Goal: Information Seeking & Learning: Learn about a topic

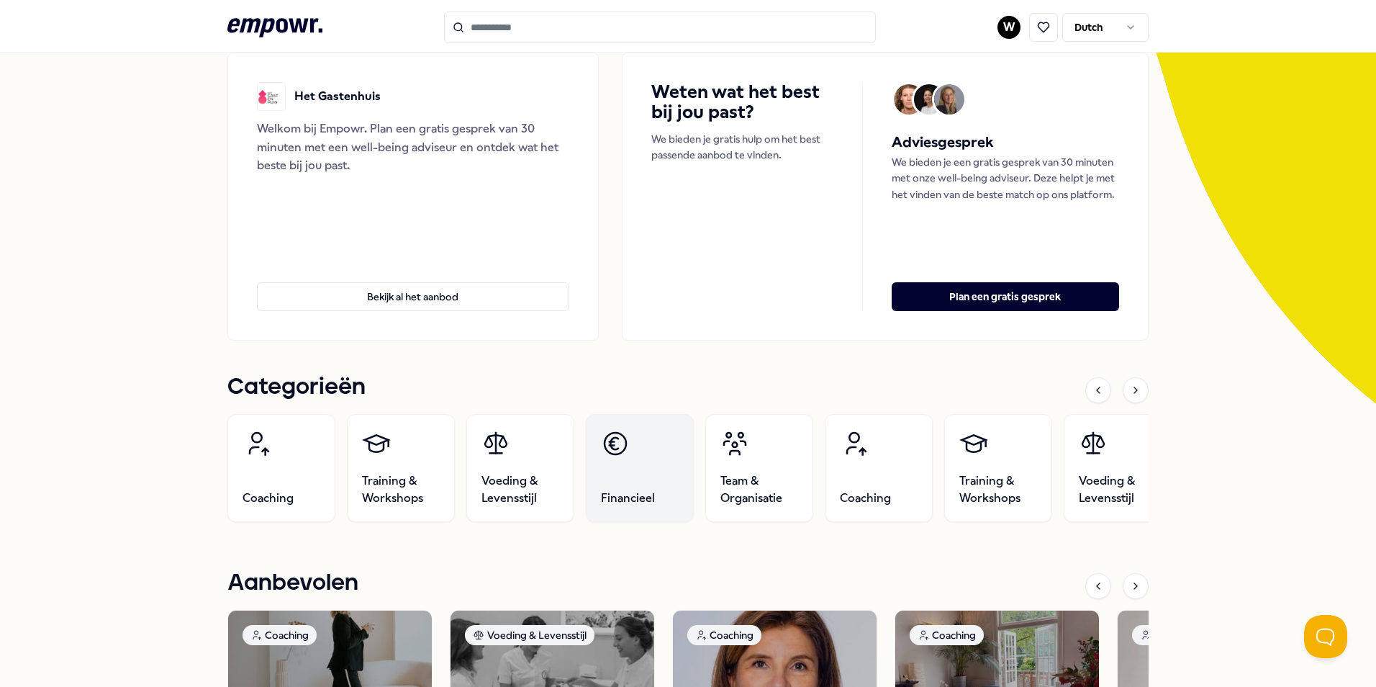
click at [643, 485] on link "Financieel" at bounding box center [640, 468] width 108 height 108
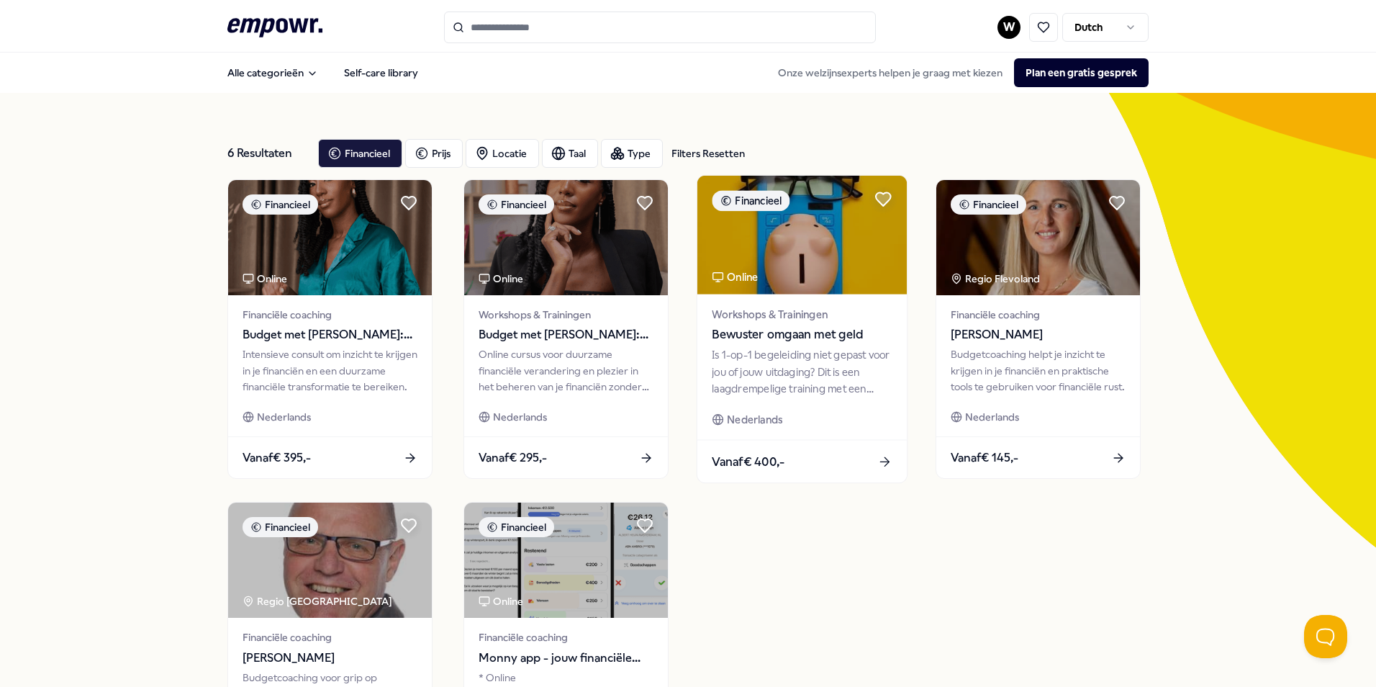
scroll to position [72, 0]
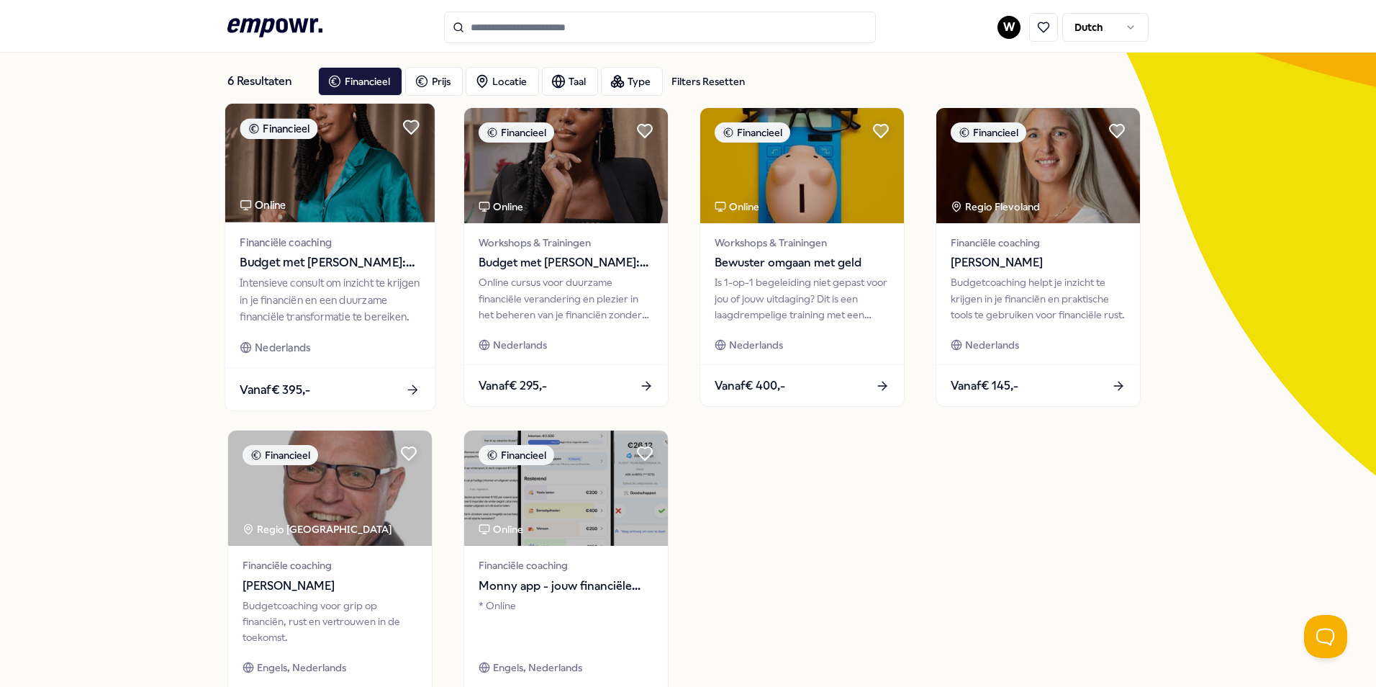
click at [368, 324] on div "Intensieve consult om inzicht te krijgen in je financiën en een duurzame financ…" at bounding box center [330, 300] width 180 height 50
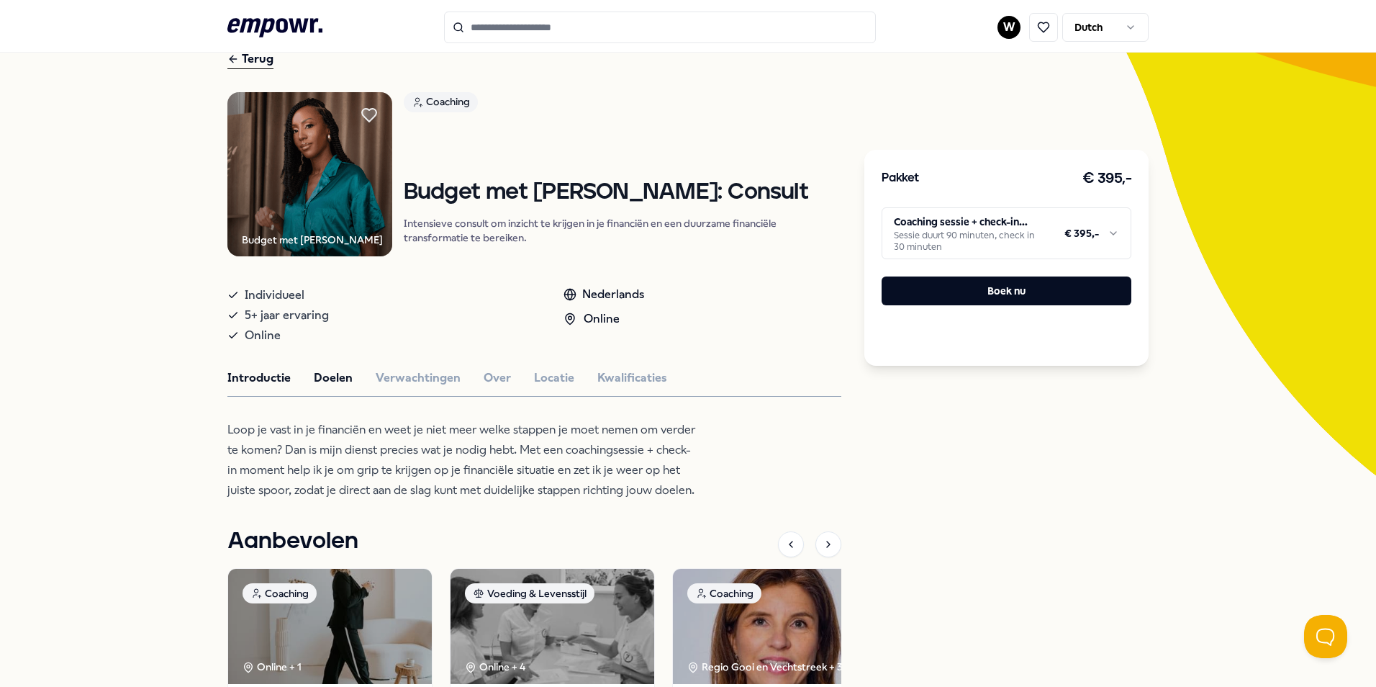
click at [340, 377] on button "Doelen" at bounding box center [333, 378] width 39 height 19
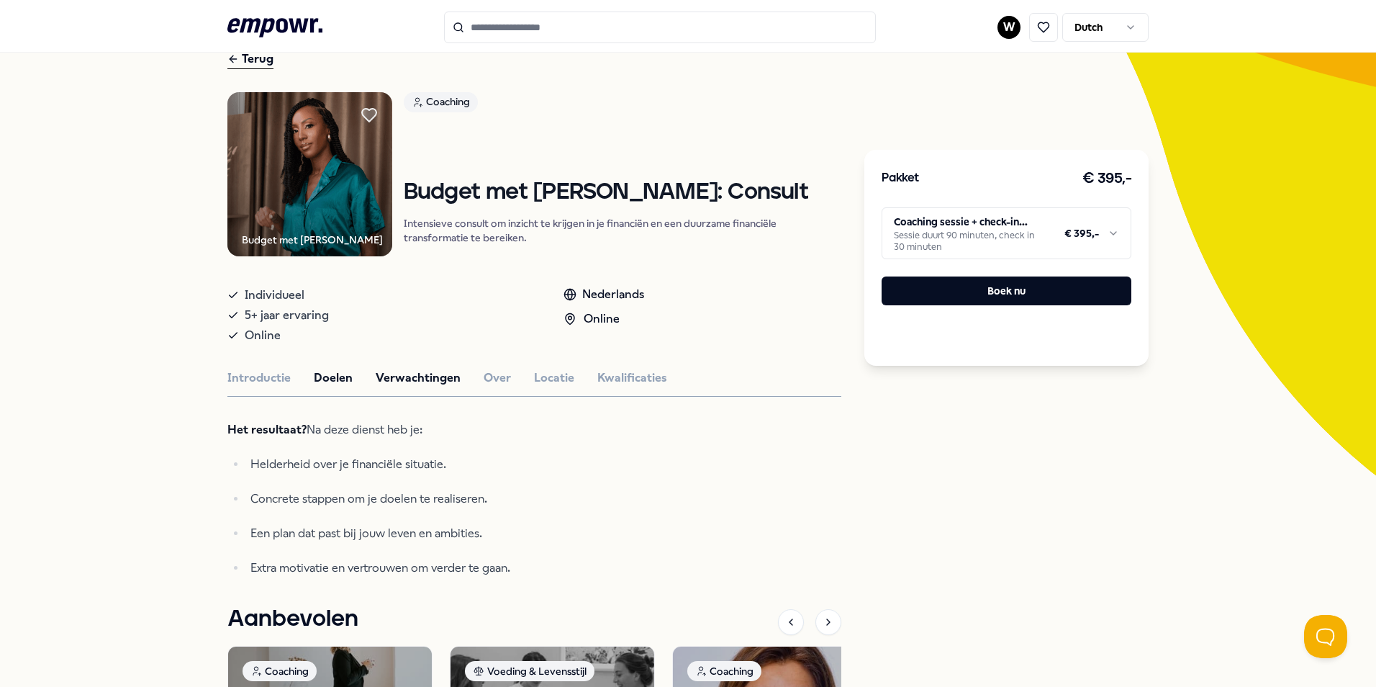
click at [438, 383] on button "Verwachtingen" at bounding box center [418, 378] width 85 height 19
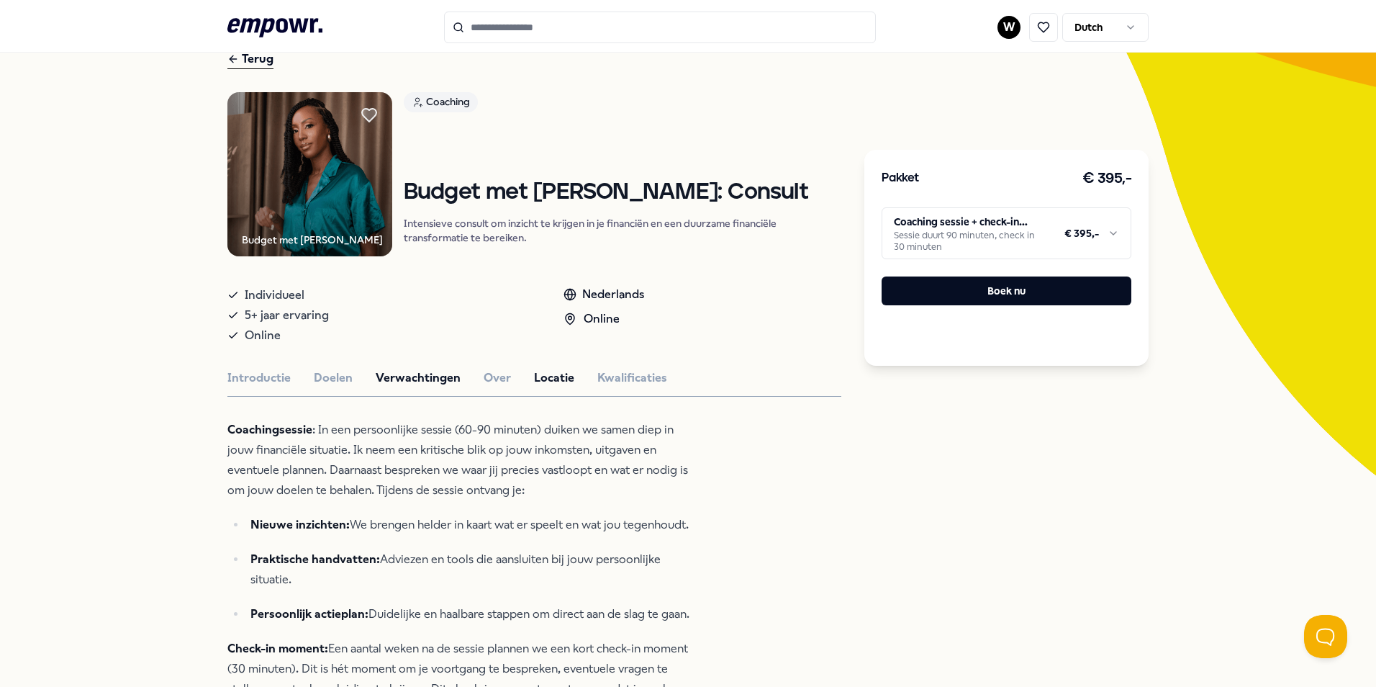
click at [557, 380] on button "Locatie" at bounding box center [554, 378] width 40 height 19
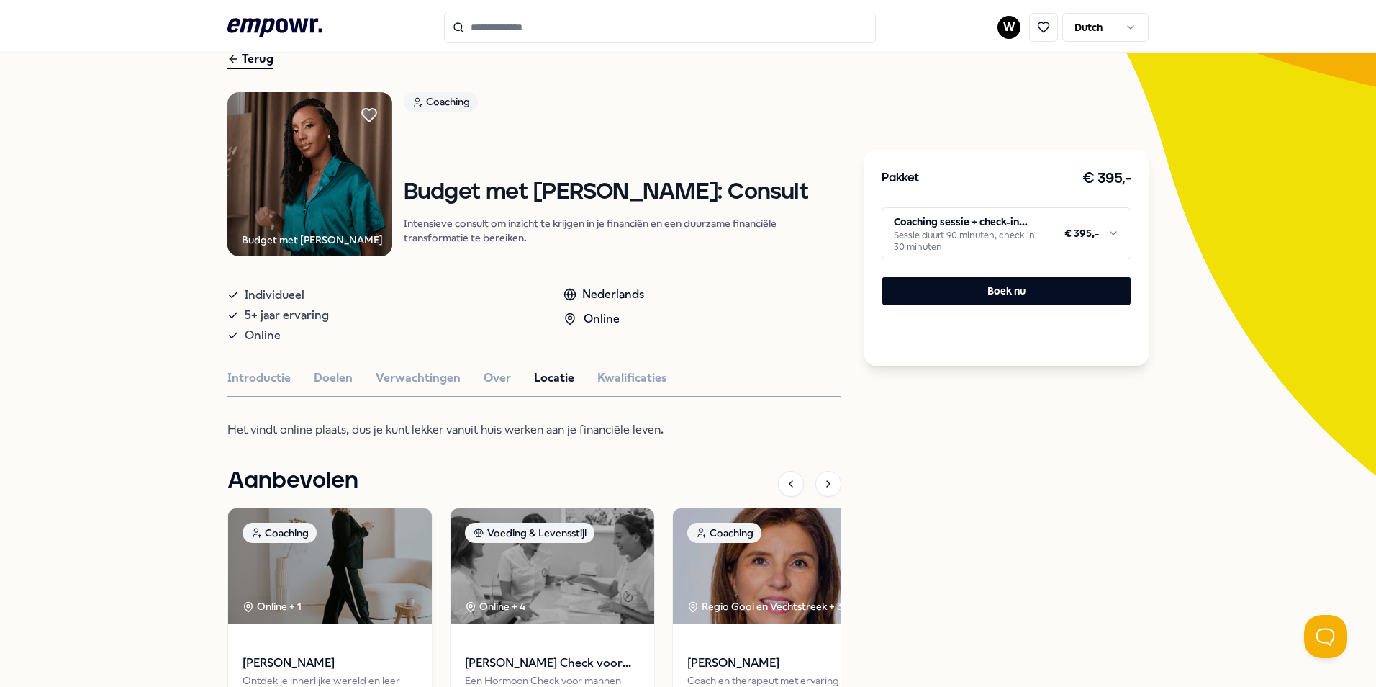
click at [1016, 245] on html ".empowr-logo_svg__cls-1{fill:#03032f} W Dutch Alle categorieën Self-care librar…" at bounding box center [688, 343] width 1376 height 687
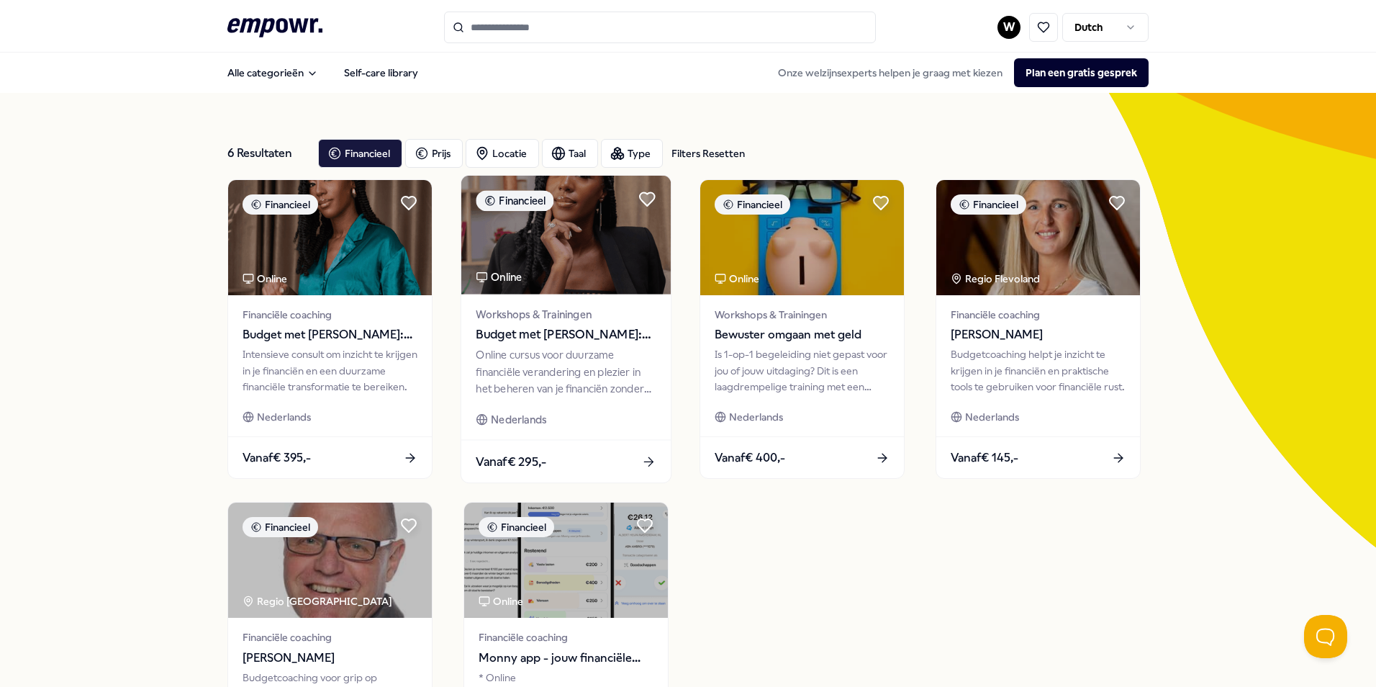
click at [584, 347] on div "Online cursus voor duurzame financiële verandering en plezier in het beheren va…" at bounding box center [566, 372] width 180 height 50
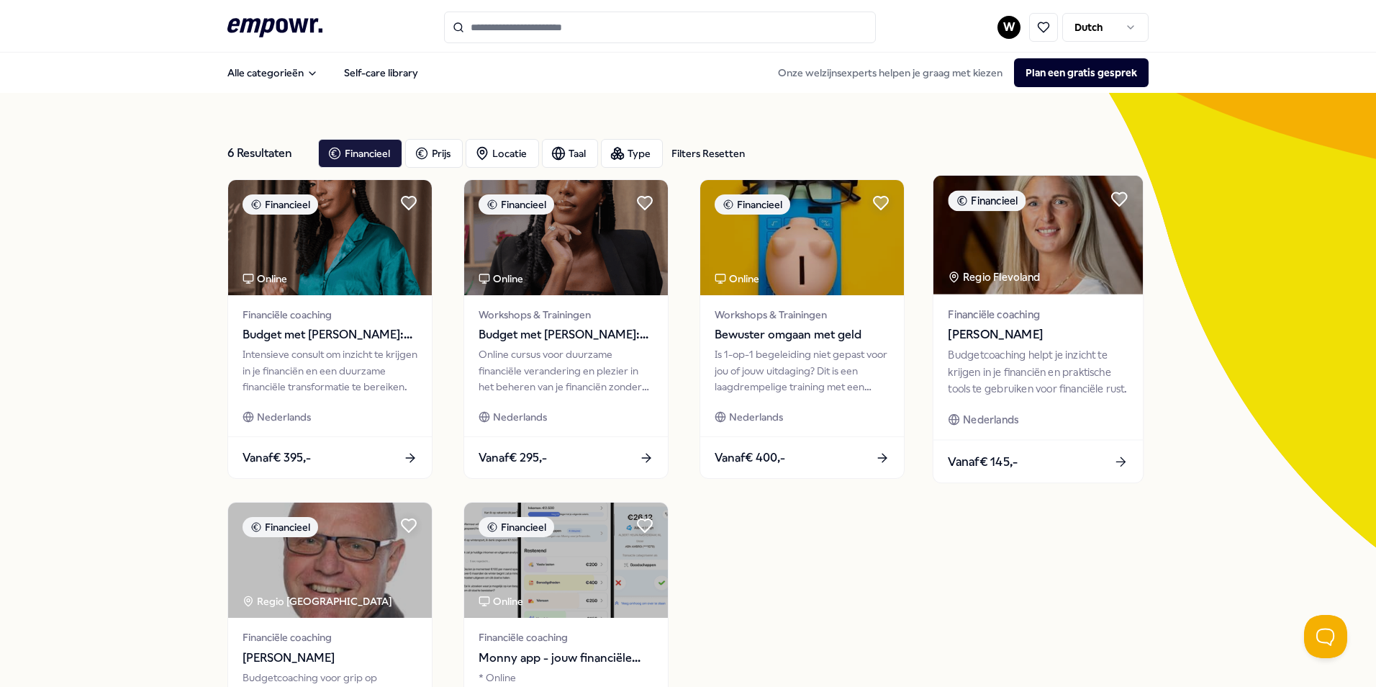
click at [966, 391] on div "Budgetcoaching helpt je inzicht te krijgen in je financiën en praktische tools …" at bounding box center [1038, 372] width 180 height 50
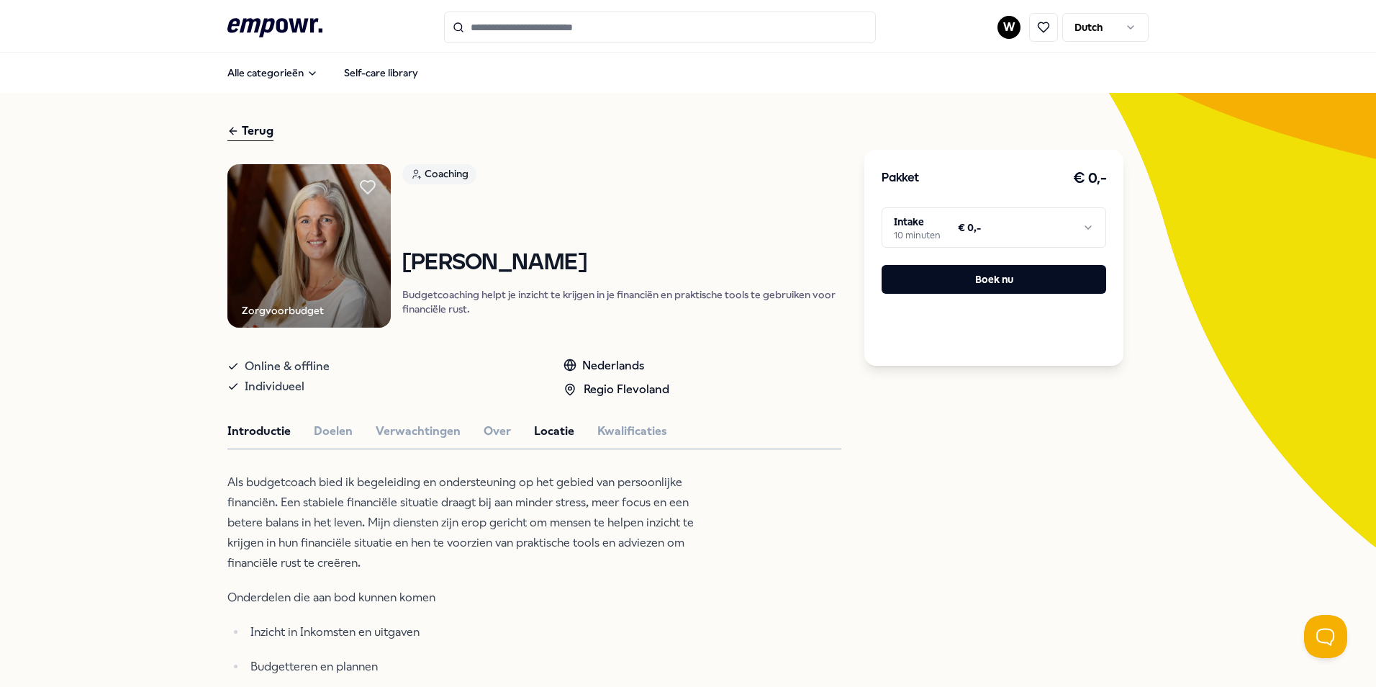
click at [536, 430] on button "Locatie" at bounding box center [554, 431] width 40 height 19
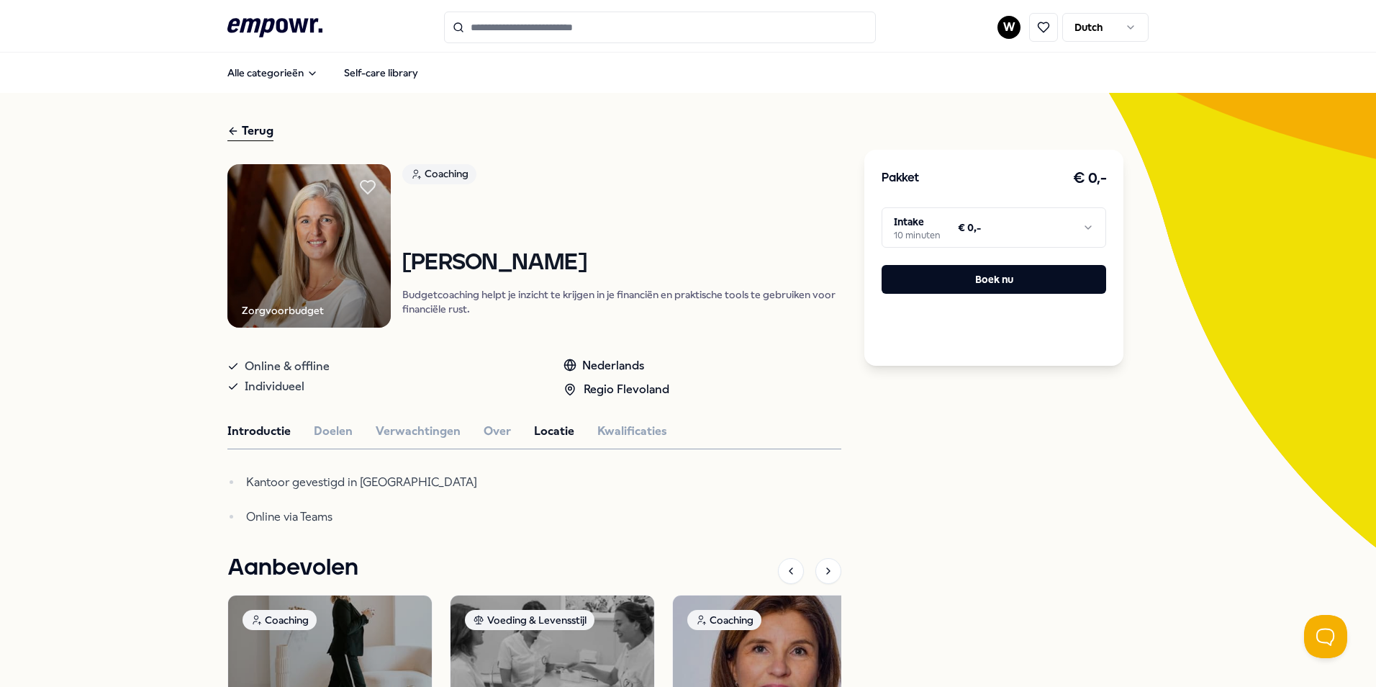
click at [248, 428] on button "Introductie" at bounding box center [258, 431] width 63 height 19
